Goal: Task Accomplishment & Management: Complete application form

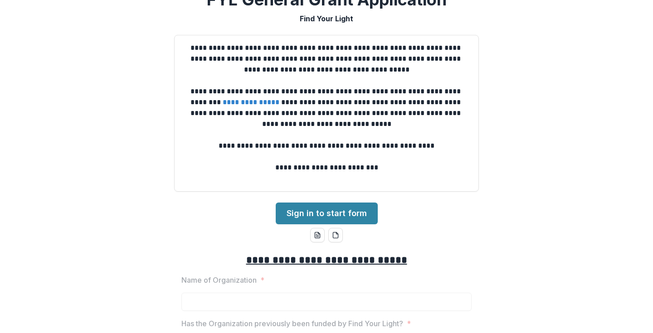
scroll to position [20, 0]
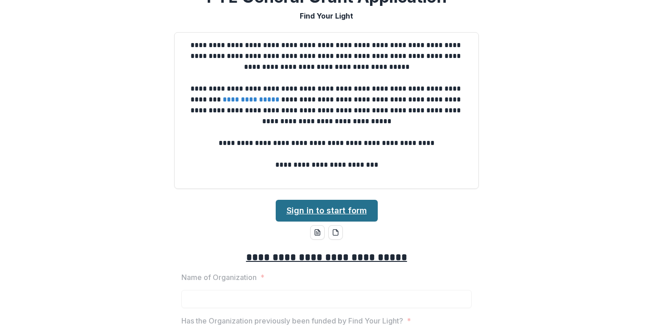
click at [330, 213] on link "Sign in to start form" at bounding box center [327, 211] width 102 height 22
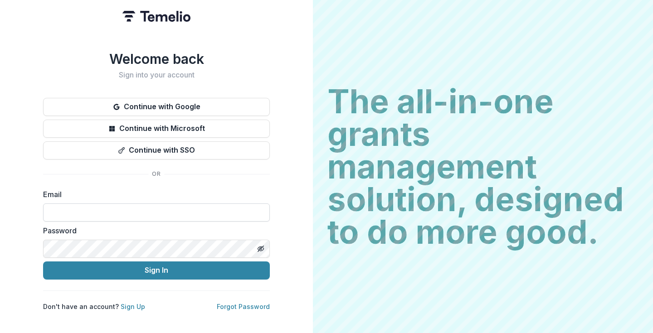
click at [76, 205] on input at bounding box center [156, 213] width 227 height 18
type input "**********"
click at [128, 303] on link "Sign Up" at bounding box center [133, 307] width 24 height 8
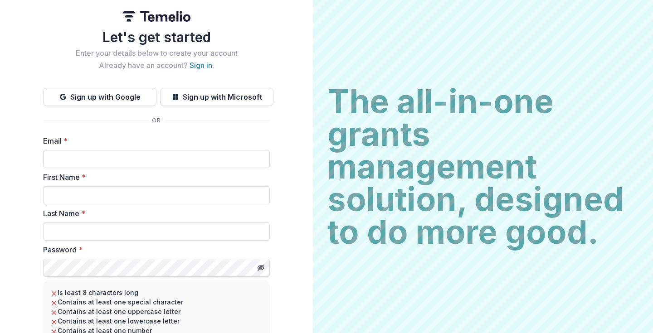
click at [96, 161] on input "Email *" at bounding box center [156, 159] width 227 height 18
type input "**********"
click at [81, 188] on input "First Name *" at bounding box center [156, 195] width 227 height 18
type input "*******"
type input "********"
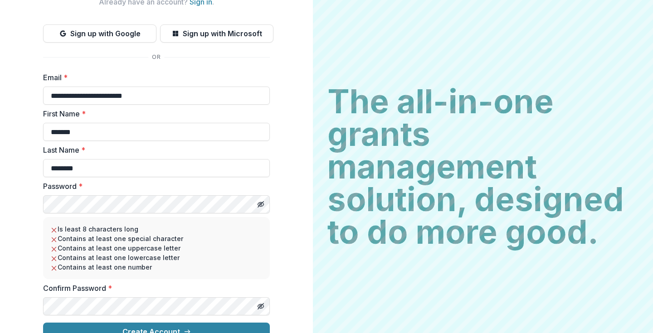
scroll to position [78, 0]
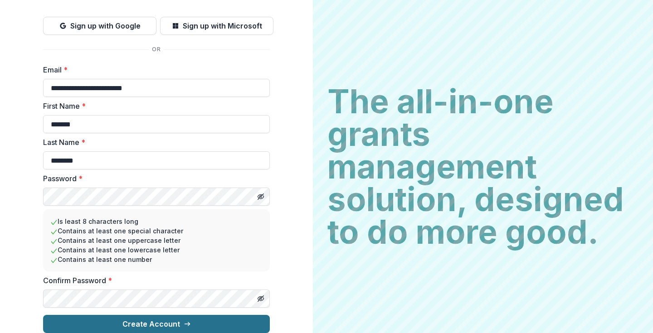
click at [128, 319] on button "Create Account" at bounding box center [156, 324] width 227 height 18
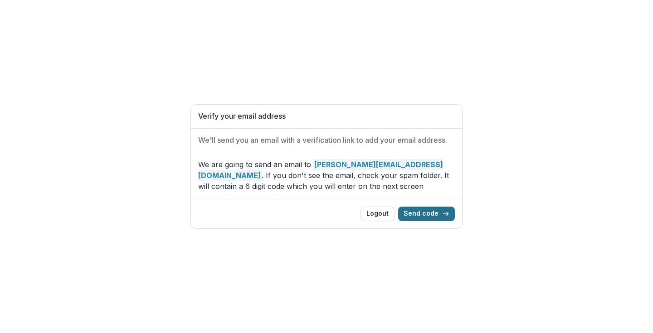
click at [426, 213] on button "Send code" at bounding box center [426, 214] width 57 height 15
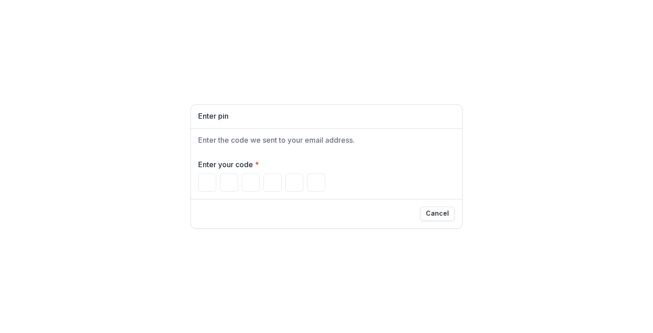
type input "*"
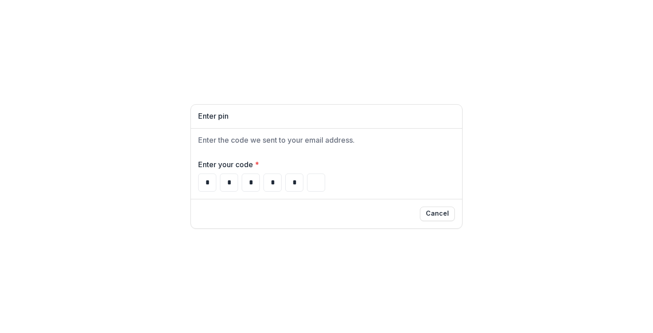
type input "*"
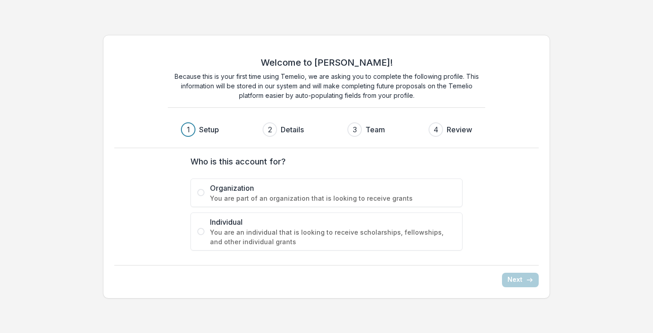
click at [604, 144] on div "Welcome to [PERSON_NAME]! Because this is your first time using Temelio, we are…" at bounding box center [326, 167] width 653 height 278
click at [204, 192] on span at bounding box center [200, 192] width 7 height 7
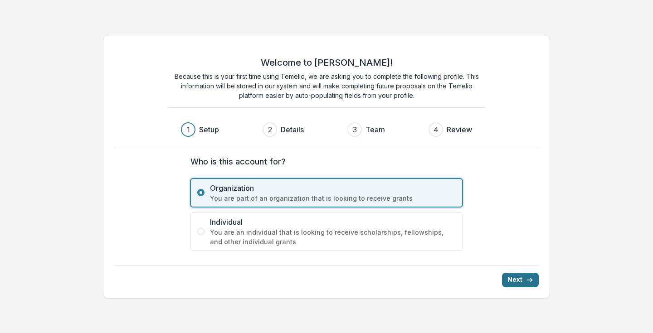
click at [522, 280] on button "Next" at bounding box center [520, 280] width 37 height 15
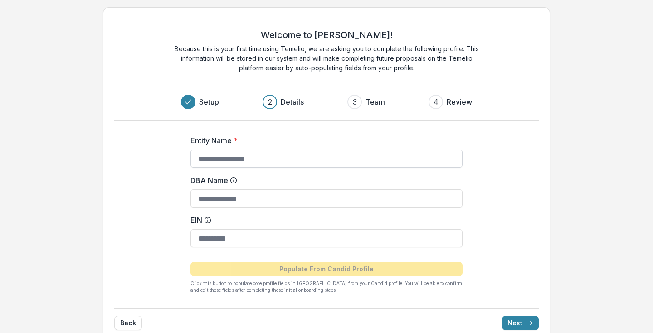
click at [275, 155] on input "Entity Name *" at bounding box center [326, 159] width 272 height 18
type input "*"
type input "**********"
click at [234, 201] on input "DBA Name" at bounding box center [326, 198] width 272 height 18
click at [227, 239] on input "EIN" at bounding box center [326, 238] width 272 height 18
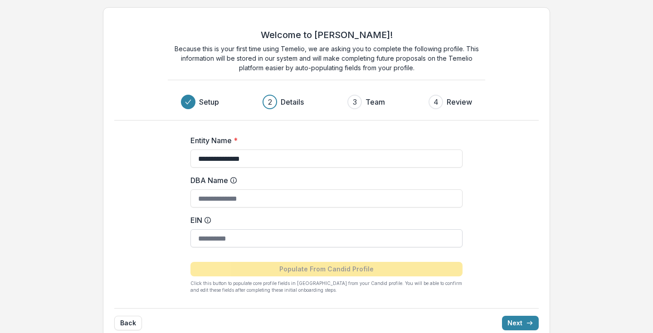
click at [238, 240] on input "EIN" at bounding box center [326, 238] width 272 height 18
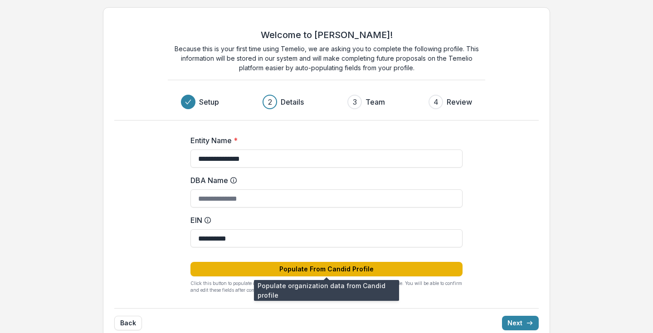
type input "**********"
click at [307, 267] on button "Populate From Candid Profile" at bounding box center [326, 269] width 272 height 15
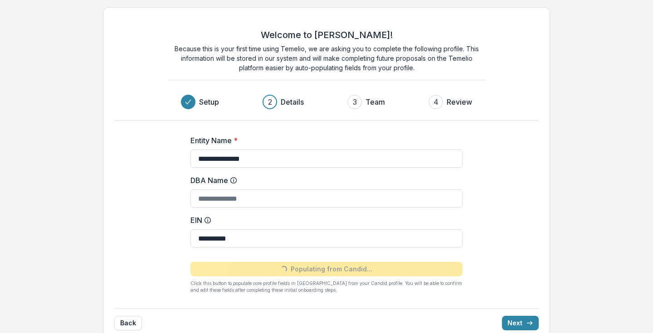
type input "**********"
click at [525, 325] on button "Next" at bounding box center [520, 323] width 37 height 15
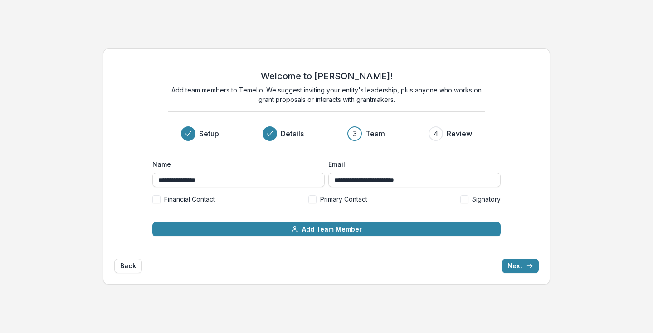
click at [159, 201] on span at bounding box center [156, 199] width 8 height 8
click at [318, 199] on label "Primary Contact" at bounding box center [337, 199] width 59 height 10
click at [462, 197] on span at bounding box center [464, 199] width 8 height 8
click at [522, 269] on button "Next" at bounding box center [520, 266] width 37 height 15
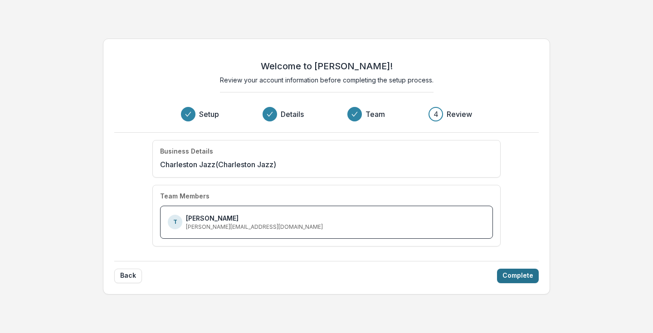
click at [514, 277] on button "Complete" at bounding box center [518, 276] width 42 height 15
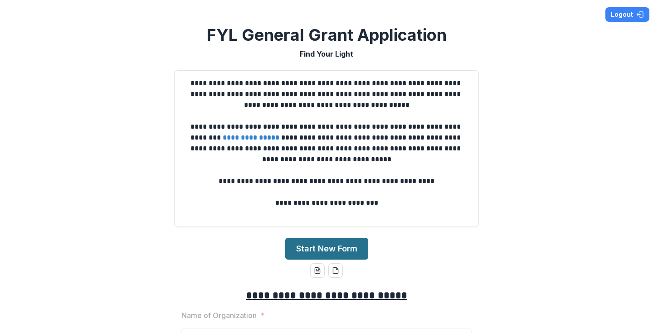
click at [310, 251] on button "Start New Form" at bounding box center [326, 249] width 83 height 22
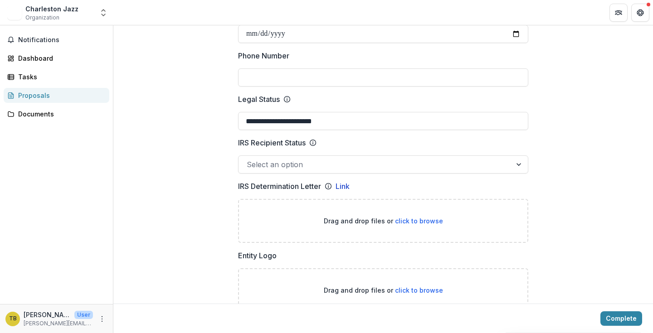
scroll to position [401, 0]
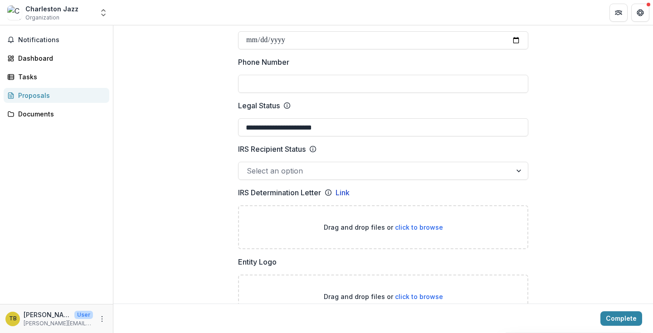
click at [267, 84] on input "Phone Number" at bounding box center [383, 84] width 290 height 18
type input "**********"
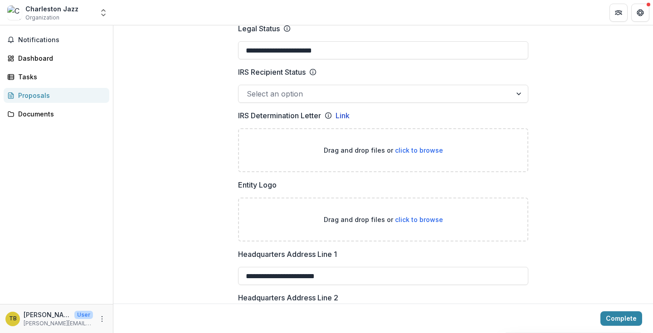
scroll to position [485, 0]
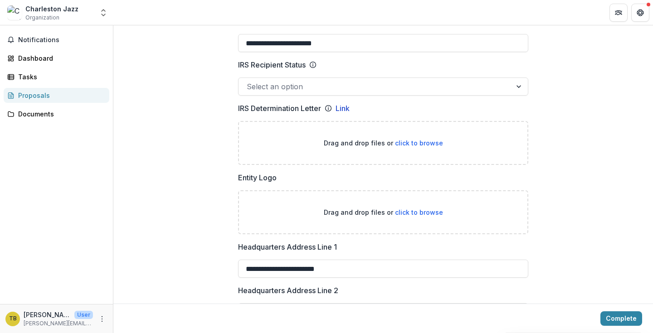
click at [263, 84] on div at bounding box center [375, 86] width 257 height 13
click at [189, 83] on div "**********" at bounding box center [382, 335] width 539 height 1480
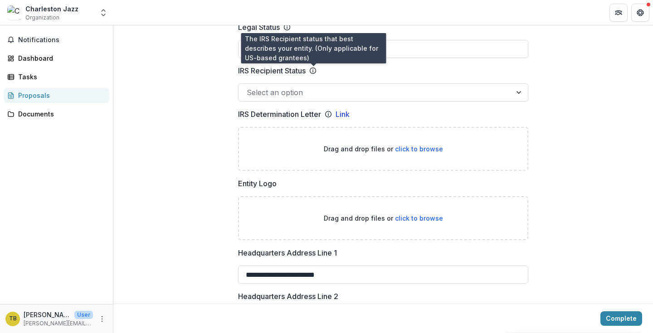
click at [315, 72] on icon at bounding box center [312, 70] width 7 height 7
click at [249, 87] on input "IRS Recipient Status" at bounding box center [248, 92] width 2 height 11
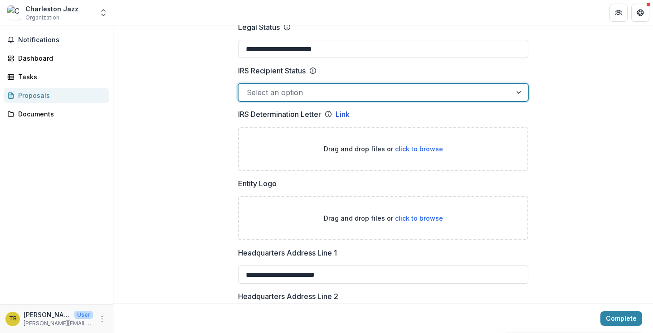
click at [315, 72] on icon at bounding box center [312, 70] width 7 height 7
click at [249, 87] on input "IRS Recipient Status" at bounding box center [248, 92] width 2 height 11
click at [313, 68] on circle at bounding box center [313, 71] width 6 height 6
click at [249, 87] on input "IRS Recipient Status" at bounding box center [248, 92] width 2 height 11
click at [270, 94] on div at bounding box center [375, 92] width 257 height 13
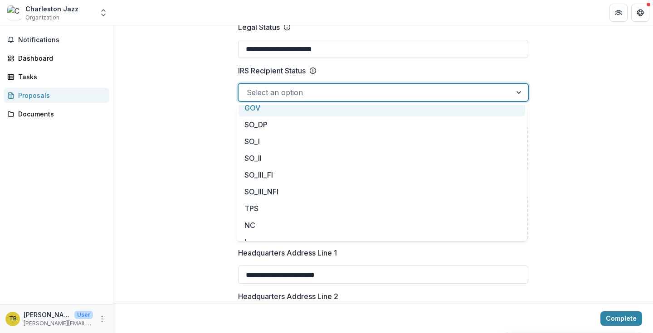
scroll to position [82, 0]
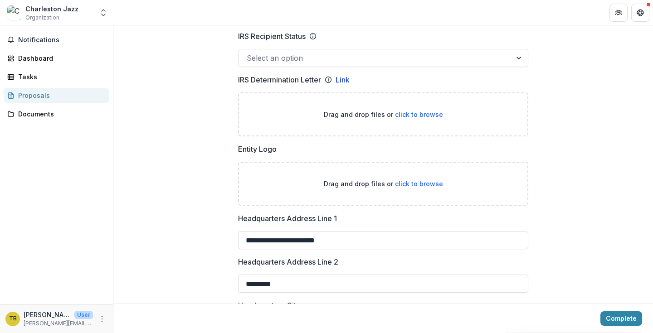
scroll to position [529, 0]
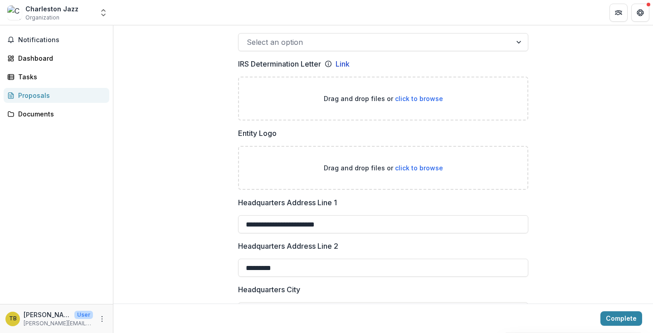
click at [431, 98] on span "click to browse" at bounding box center [419, 99] width 48 height 8
type input "**********"
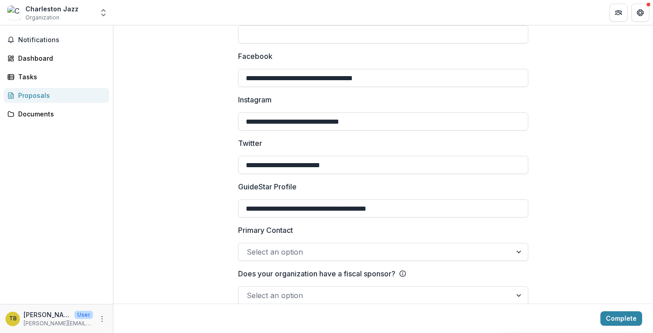
scroll to position [1331, 0]
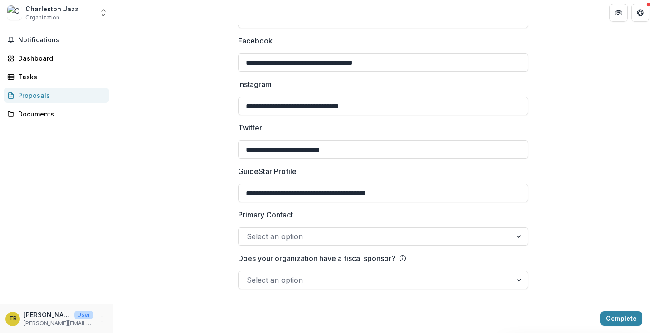
click at [294, 236] on div at bounding box center [375, 236] width 257 height 13
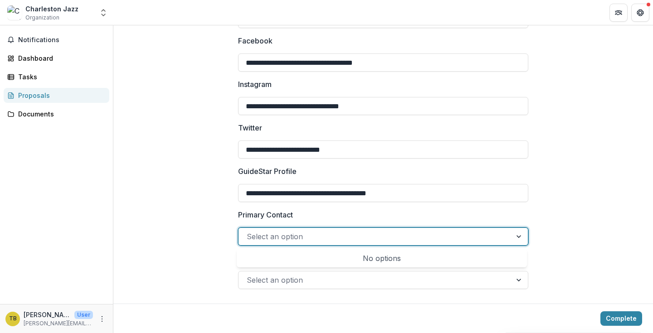
click at [294, 236] on div at bounding box center [375, 236] width 257 height 13
click at [282, 284] on div at bounding box center [375, 280] width 257 height 13
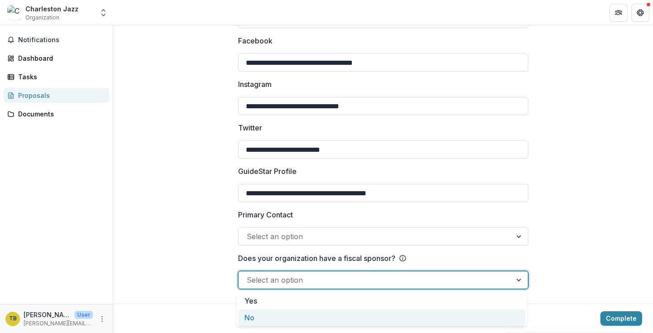
click at [279, 320] on div "No" at bounding box center [381, 318] width 286 height 17
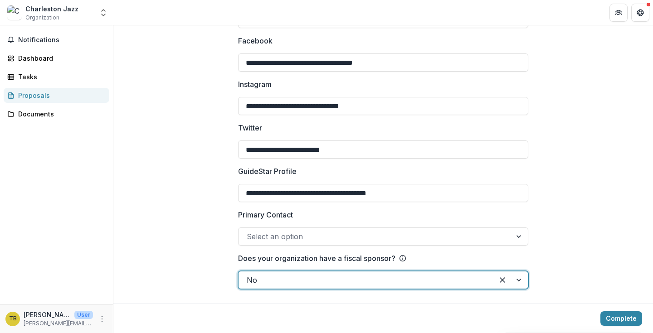
click at [303, 238] on div at bounding box center [375, 236] width 257 height 13
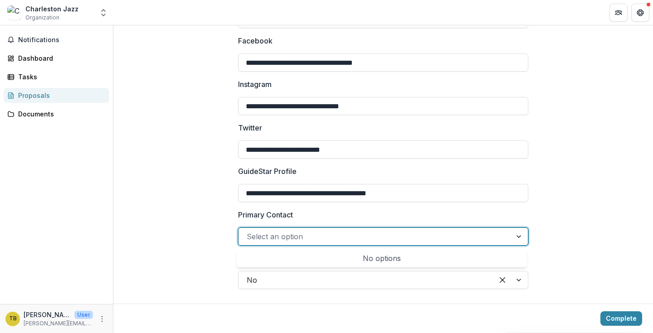
click at [518, 236] on div at bounding box center [519, 236] width 16 height 17
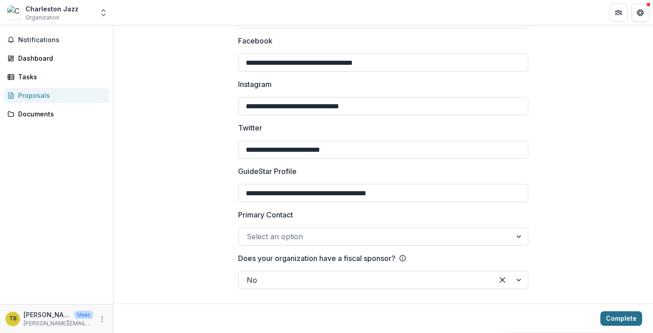
click at [616, 319] on button "Complete" at bounding box center [621, 318] width 42 height 15
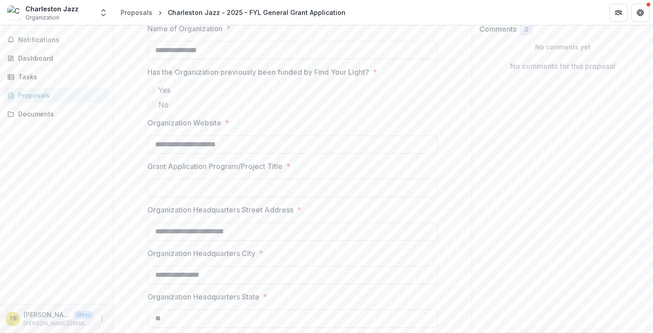
scroll to position [182, 0]
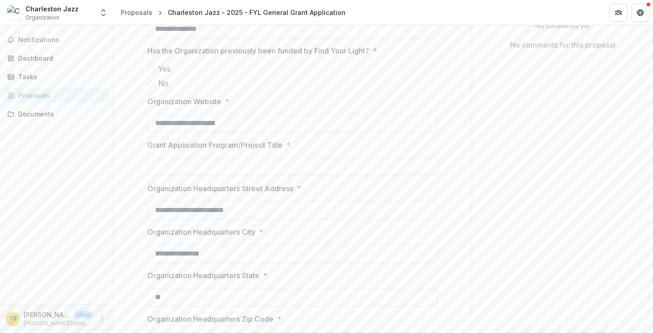
click at [150, 82] on span at bounding box center [150, 83] width 7 height 7
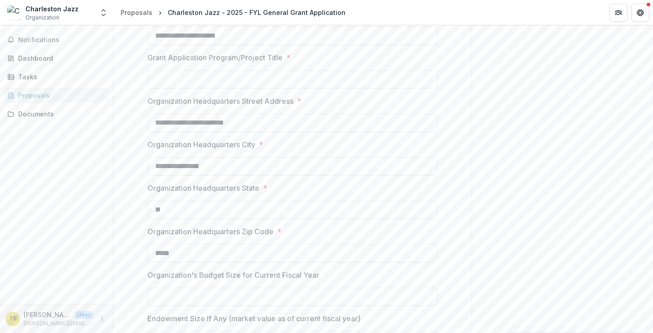
scroll to position [272, 0]
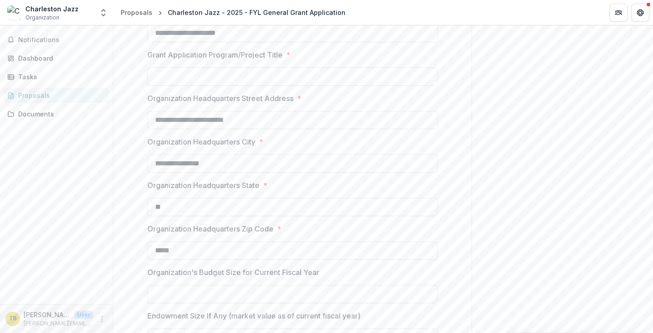
click at [184, 79] on input "Grant Application Program/Project Title *" at bounding box center [292, 77] width 290 height 18
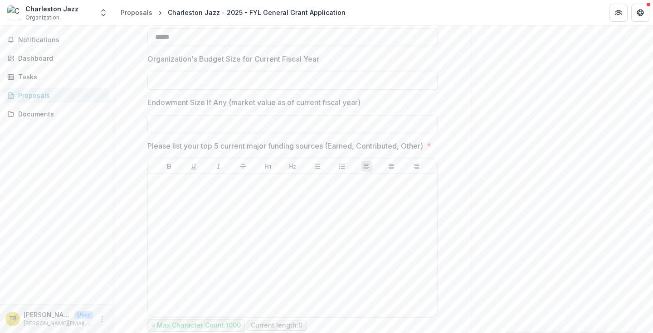
scroll to position [494, 0]
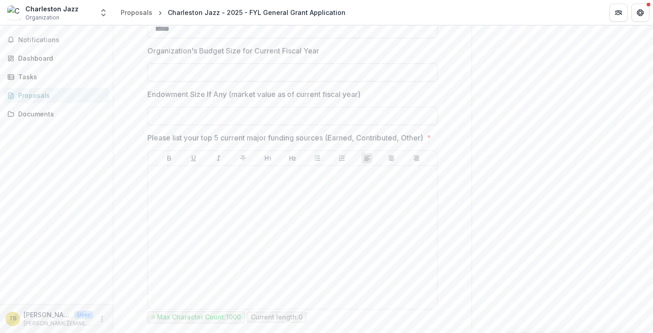
type input "**********"
click at [159, 73] on input "Organization's Budget Size for Current Fiscal Year" at bounding box center [292, 72] width 290 height 18
type input "**********"
click at [160, 116] on input "Endowment Size If Any (market value as of current fiscal year)" at bounding box center [292, 116] width 290 height 18
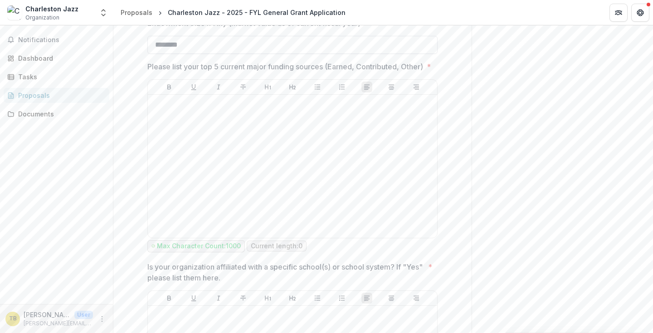
scroll to position [566, 0]
type input "********"
click at [170, 108] on p at bounding box center [292, 103] width 282 height 10
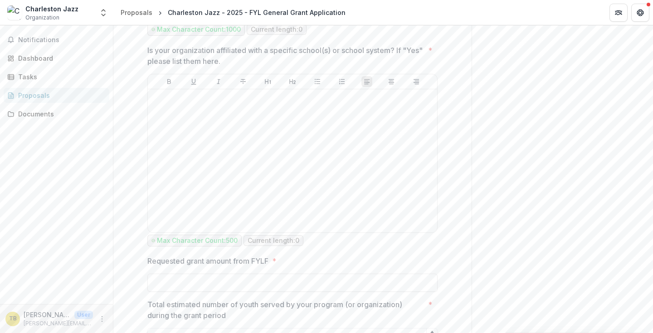
scroll to position [790, 0]
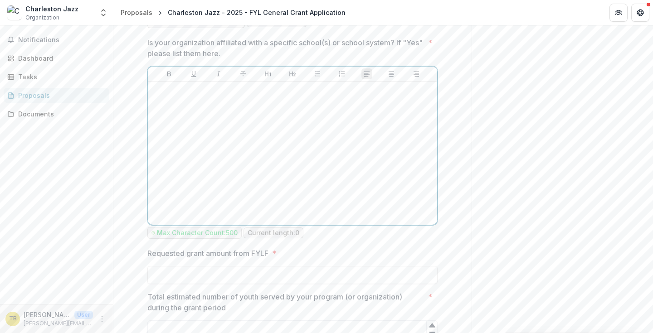
click at [167, 95] on p at bounding box center [292, 90] width 282 height 10
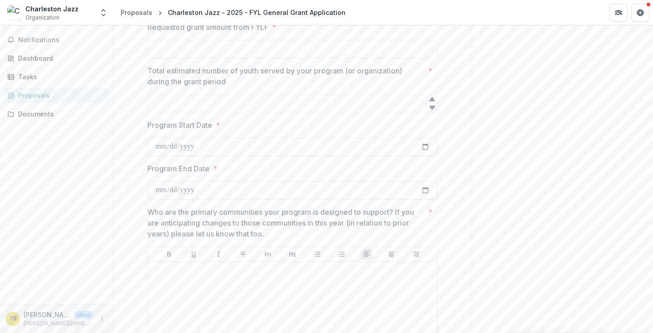
scroll to position [1026, 0]
click at [165, 58] on input "Requested grant amount from FYLF *" at bounding box center [292, 48] width 290 height 18
type input "*******"
click at [166, 112] on input "Total estimated number of youth served by your program (or organization) during…" at bounding box center [292, 103] width 290 height 18
type input "****"
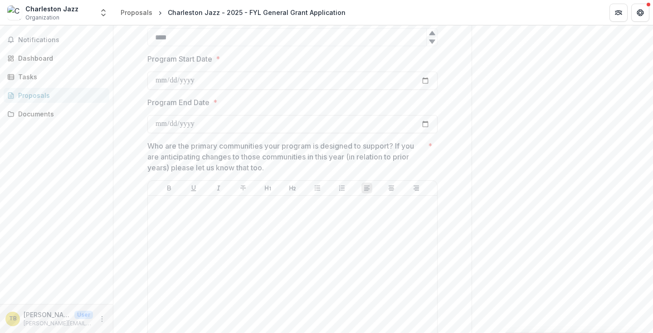
scroll to position [1100, 0]
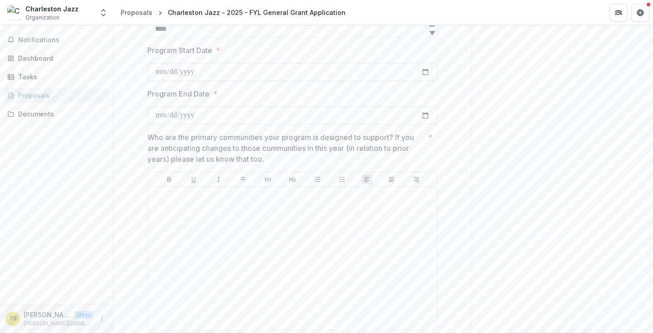
click at [177, 81] on input "Program Start Date *" at bounding box center [292, 72] width 290 height 18
click at [423, 81] on input "Program Start Date *" at bounding box center [292, 72] width 290 height 18
type input "**********"
click at [191, 125] on input "Program End Date *" at bounding box center [292, 116] width 290 height 18
click at [424, 125] on input "Program End Date *" at bounding box center [292, 116] width 290 height 18
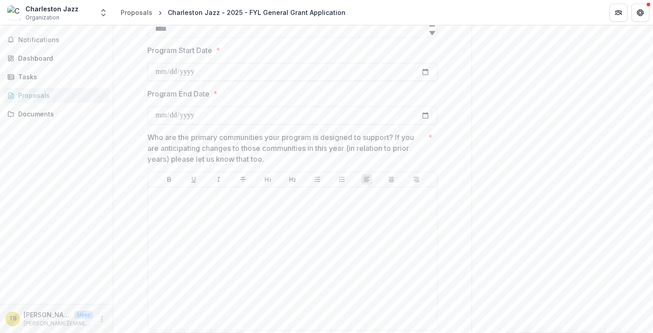
type input "**********"
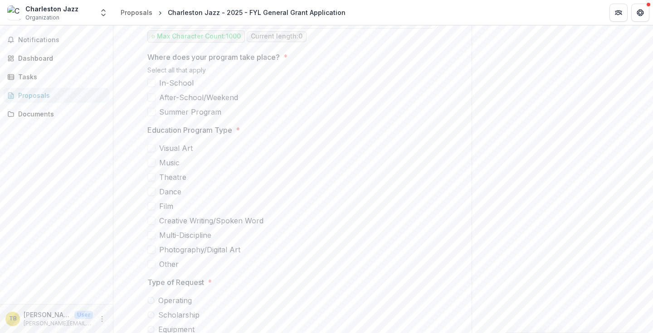
scroll to position [1417, 0]
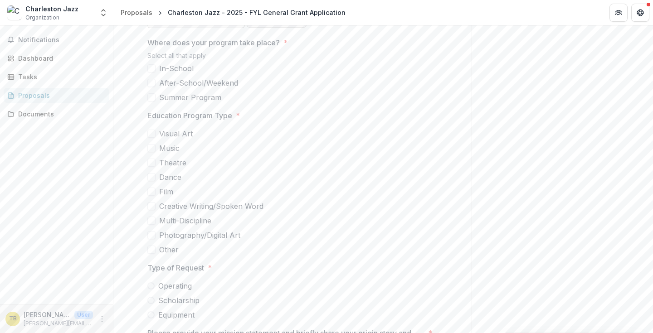
click at [150, 102] on span at bounding box center [151, 97] width 8 height 8
click at [150, 87] on span at bounding box center [151, 83] width 8 height 8
click at [149, 73] on span at bounding box center [151, 68] width 8 height 8
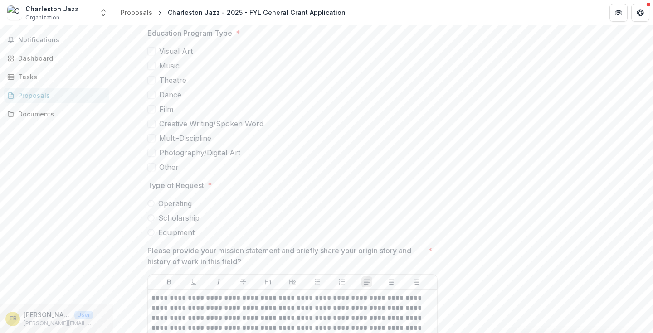
scroll to position [1500, 0]
click at [150, 69] on span at bounding box center [151, 65] width 8 height 8
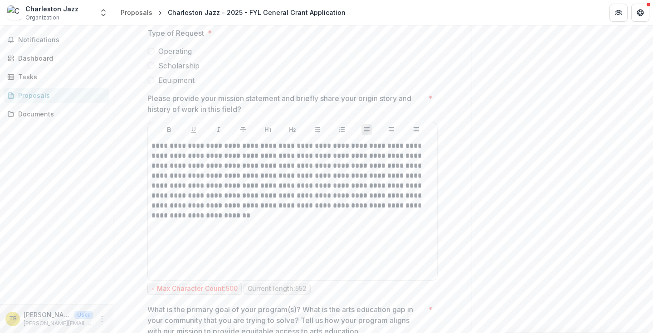
scroll to position [1654, 0]
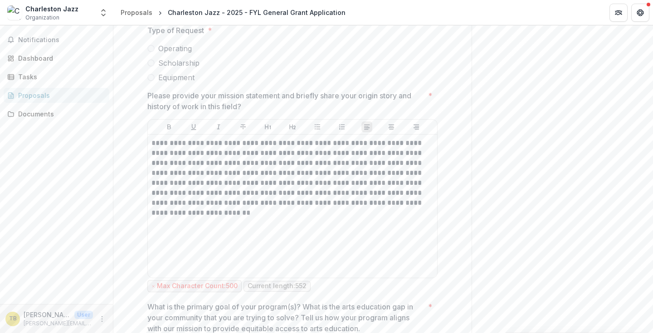
click at [151, 52] on span at bounding box center [150, 48] width 7 height 7
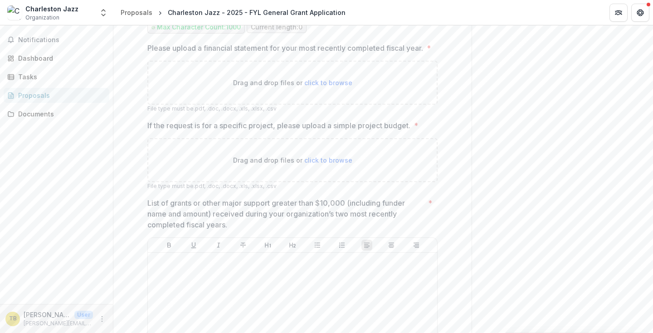
scroll to position [2924, 0]
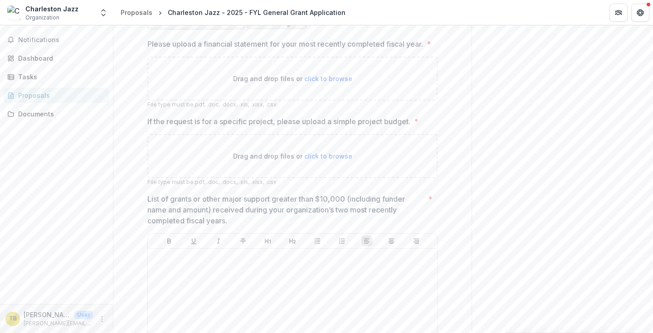
click at [325, 82] on span "click to browse" at bounding box center [328, 79] width 48 height 8
type input "**********"
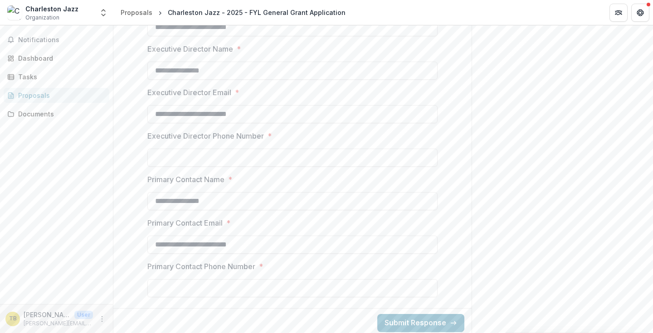
scroll to position [3451, 0]
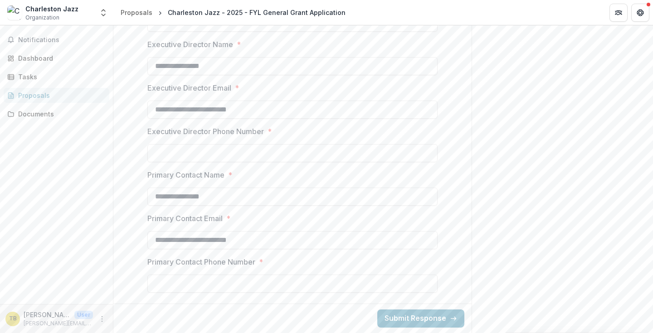
click at [207, 151] on input "Executive Director Phone Number *" at bounding box center [292, 153] width 290 height 18
type input "**********"
click at [231, 287] on input "Primary Contact Phone Number *" at bounding box center [292, 284] width 290 height 18
type input "**********"
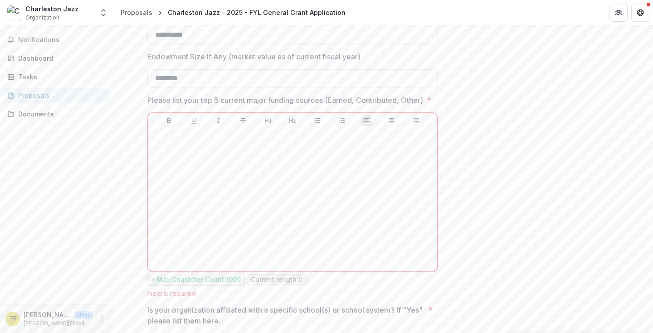
scroll to position [528, 0]
